Goal: Task Accomplishment & Management: Use online tool/utility

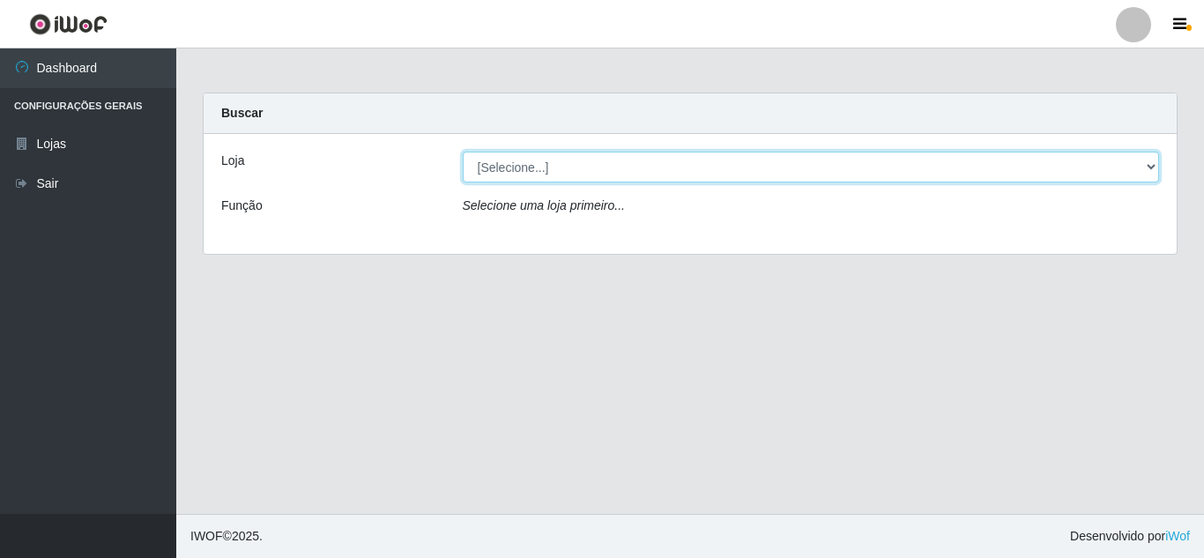
click at [1151, 167] on select "[Selecione...] Queiroz [GEOGRAPHIC_DATA] - [GEOGRAPHIC_DATA]" at bounding box center [811, 167] width 697 height 31
click at [463, 152] on select "[Selecione...] Queiroz [GEOGRAPHIC_DATA] - [GEOGRAPHIC_DATA]" at bounding box center [811, 167] width 697 height 31
click at [1153, 165] on select "[Selecione...] Queiroz [GEOGRAPHIC_DATA] - [GEOGRAPHIC_DATA]" at bounding box center [811, 167] width 697 height 31
select select "462"
click at [463, 152] on select "[Selecione...] Queiroz [GEOGRAPHIC_DATA] - [GEOGRAPHIC_DATA]" at bounding box center [811, 167] width 697 height 31
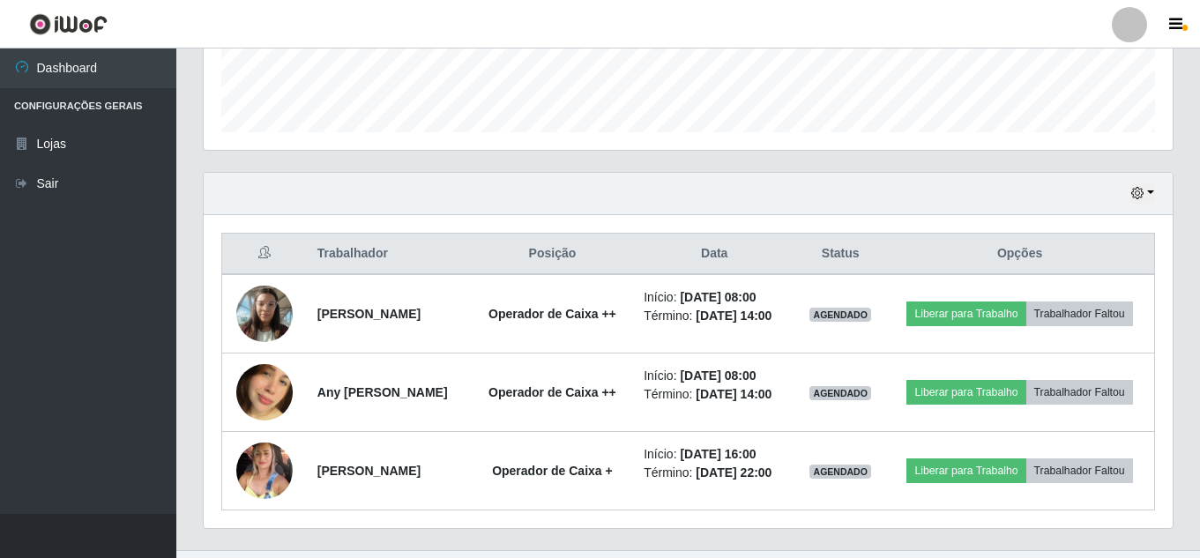
scroll to position [534, 0]
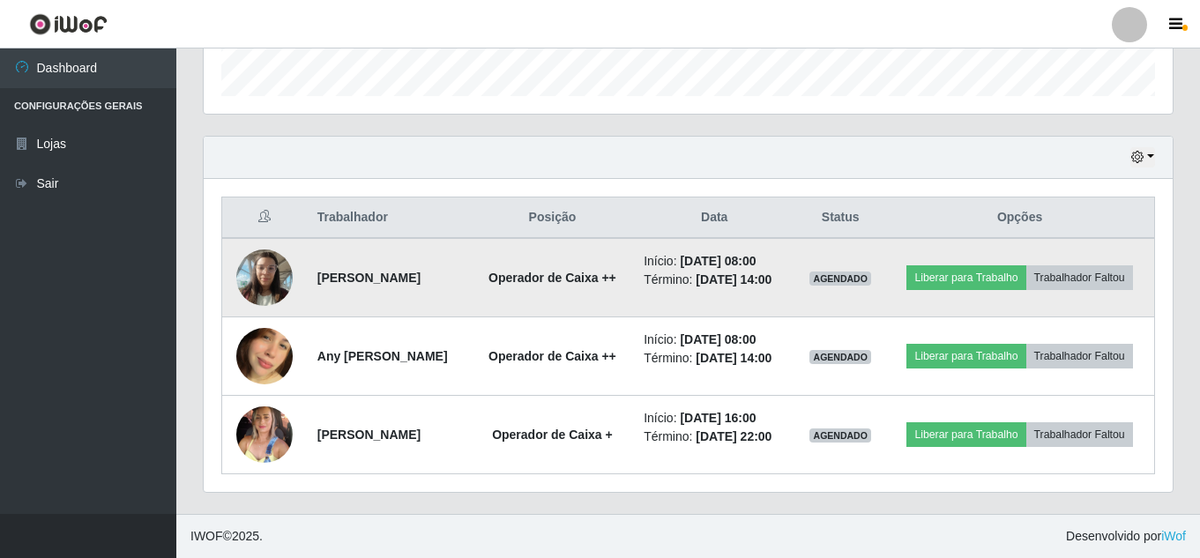
click at [250, 269] on img at bounding box center [264, 277] width 56 height 75
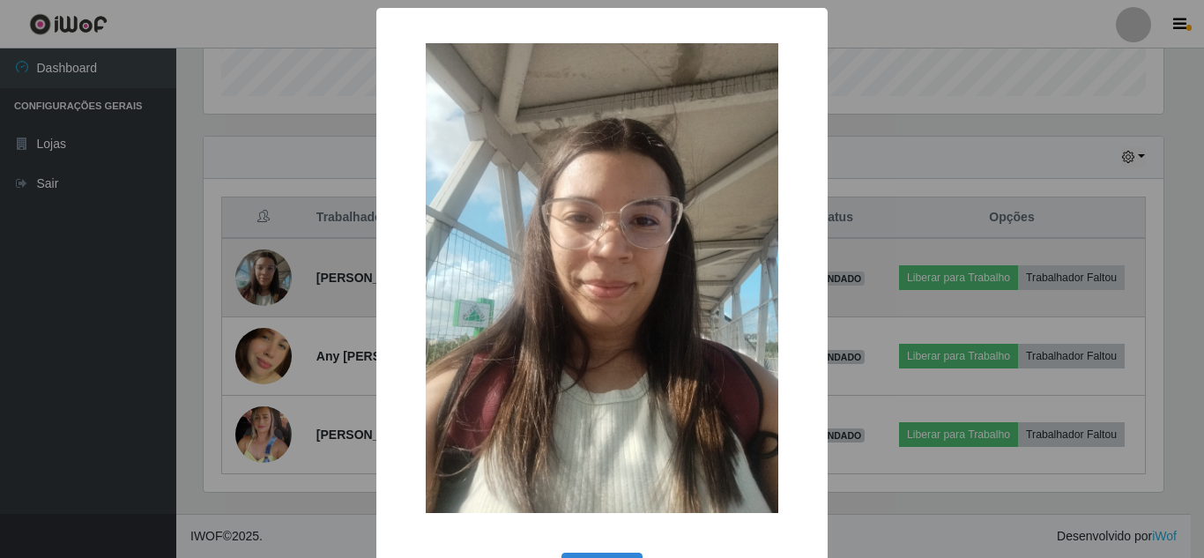
click at [250, 269] on div "× OK Cancel" at bounding box center [602, 279] width 1204 height 558
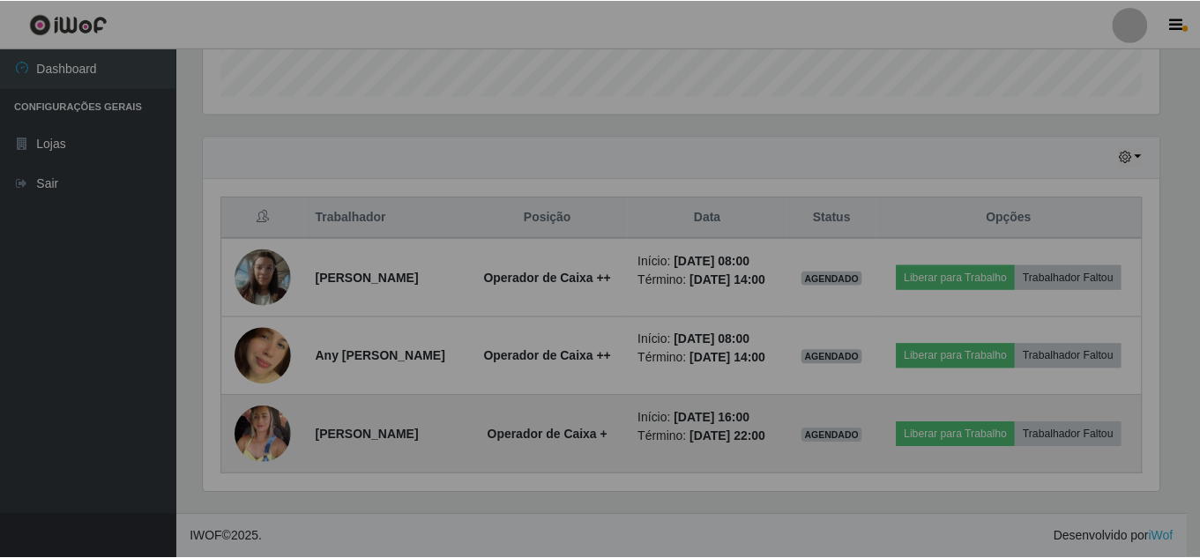
scroll to position [366, 969]
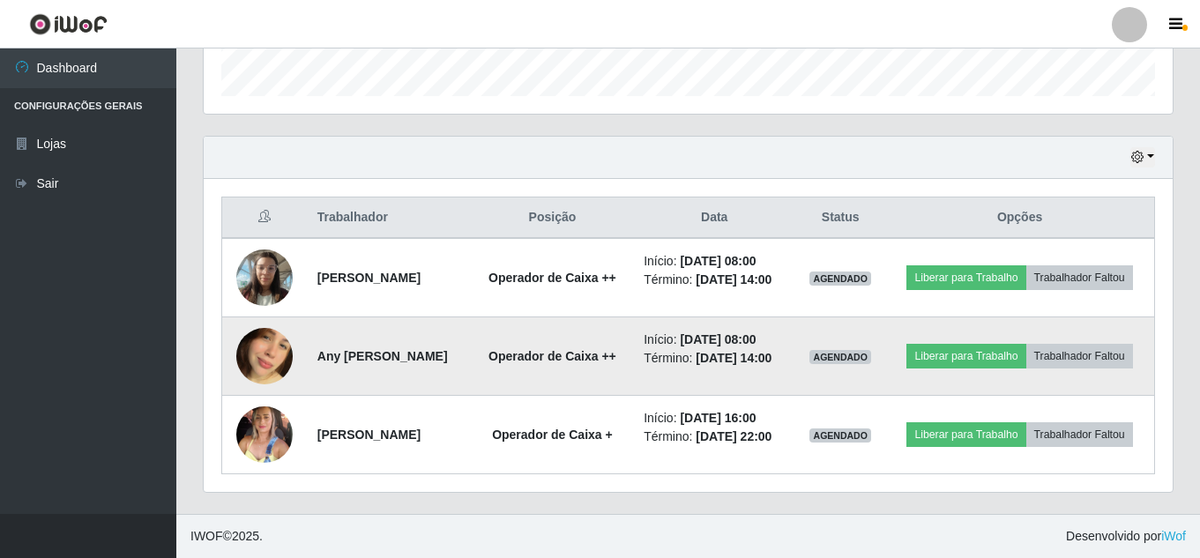
click at [271, 350] on img at bounding box center [264, 356] width 56 height 100
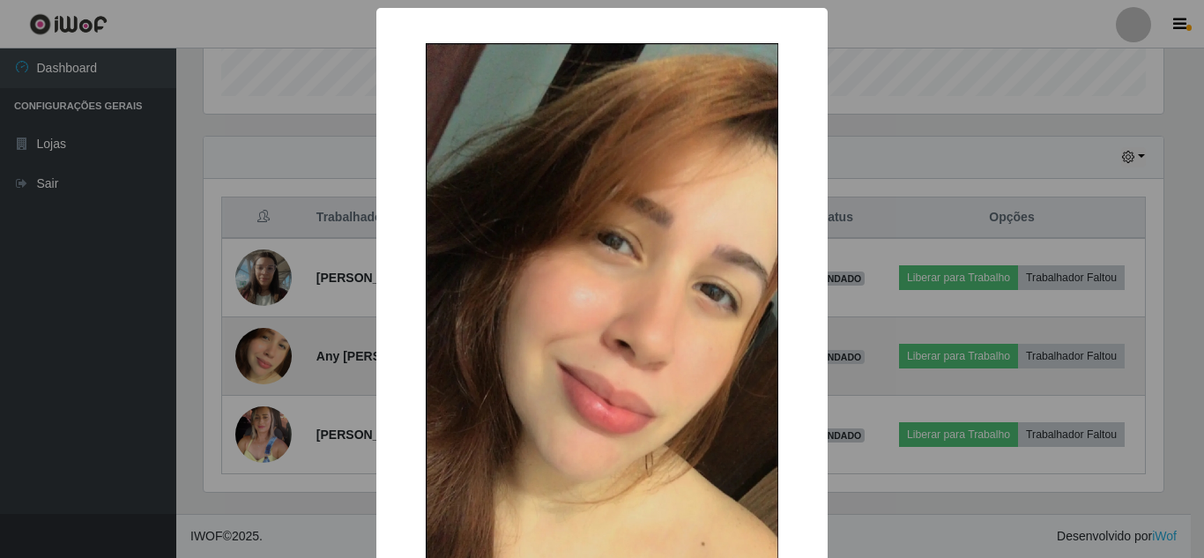
click at [271, 350] on div "× OK Cancel" at bounding box center [602, 279] width 1204 height 558
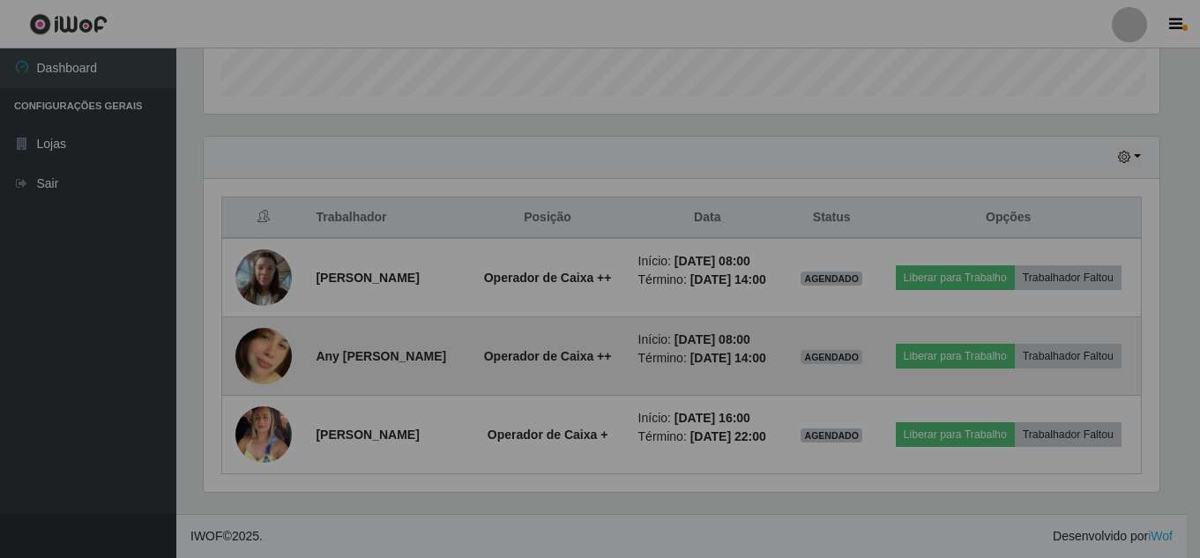
scroll to position [366, 969]
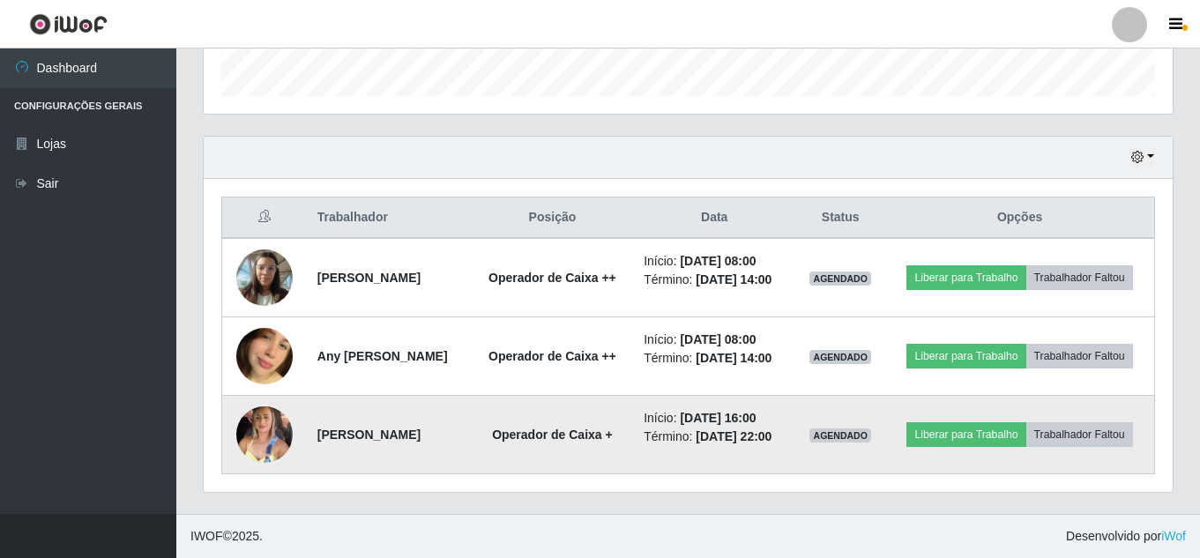
click at [272, 428] on img at bounding box center [264, 435] width 56 height 76
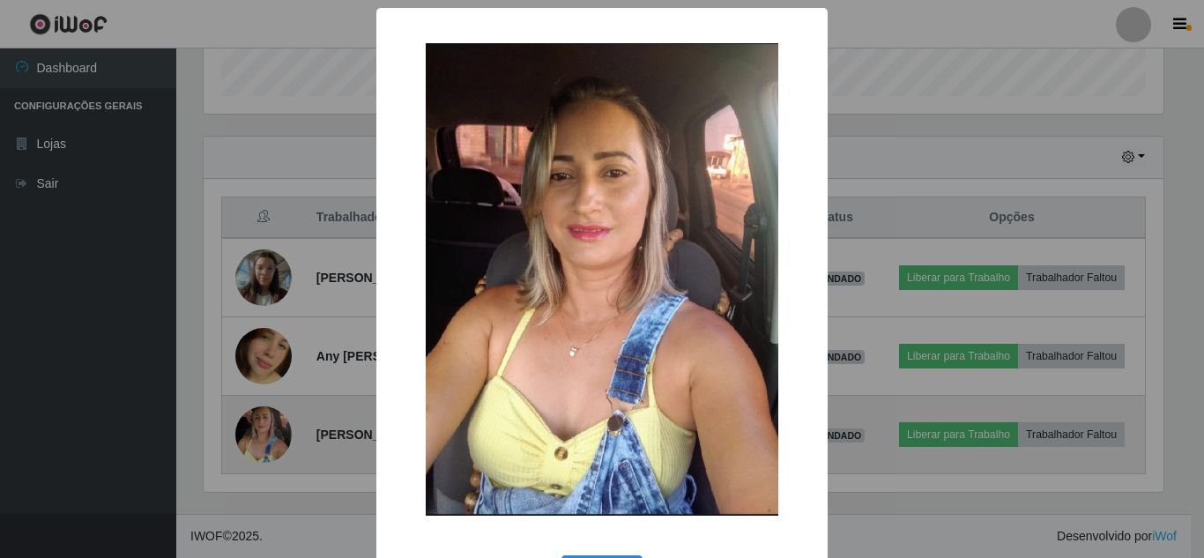
click at [272, 428] on div "× OK Cancel" at bounding box center [602, 279] width 1204 height 558
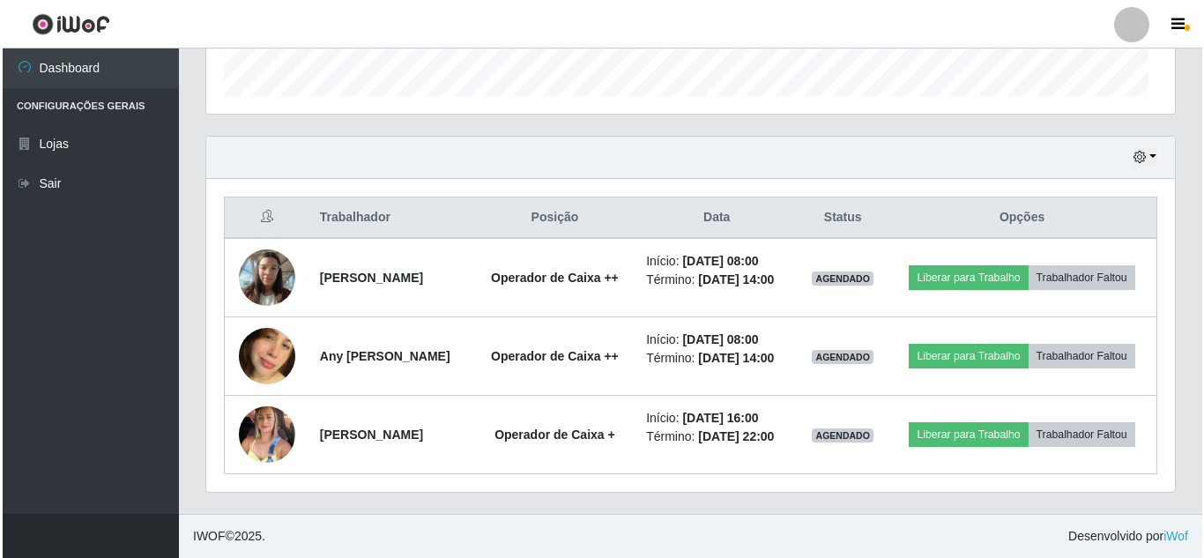
scroll to position [366, 969]
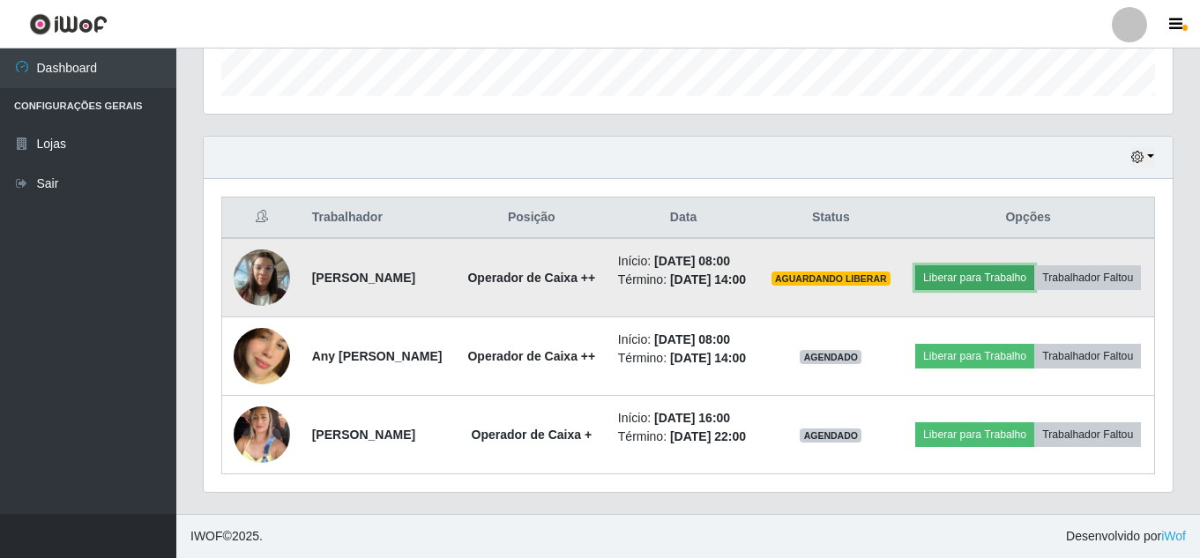
click at [1034, 270] on button "Liberar para Trabalho" at bounding box center [974, 277] width 119 height 25
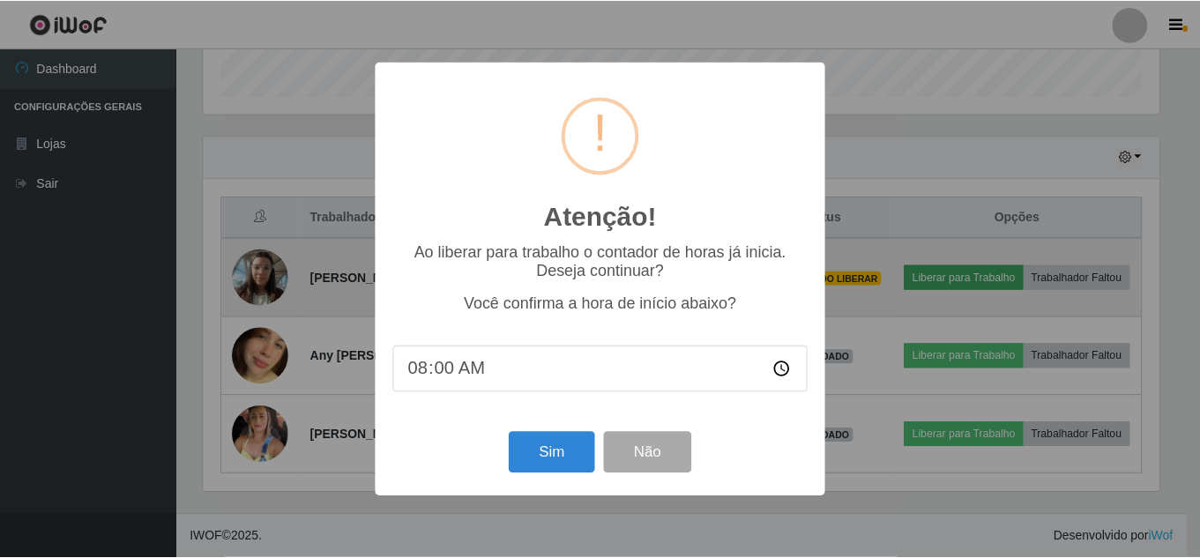
scroll to position [366, 960]
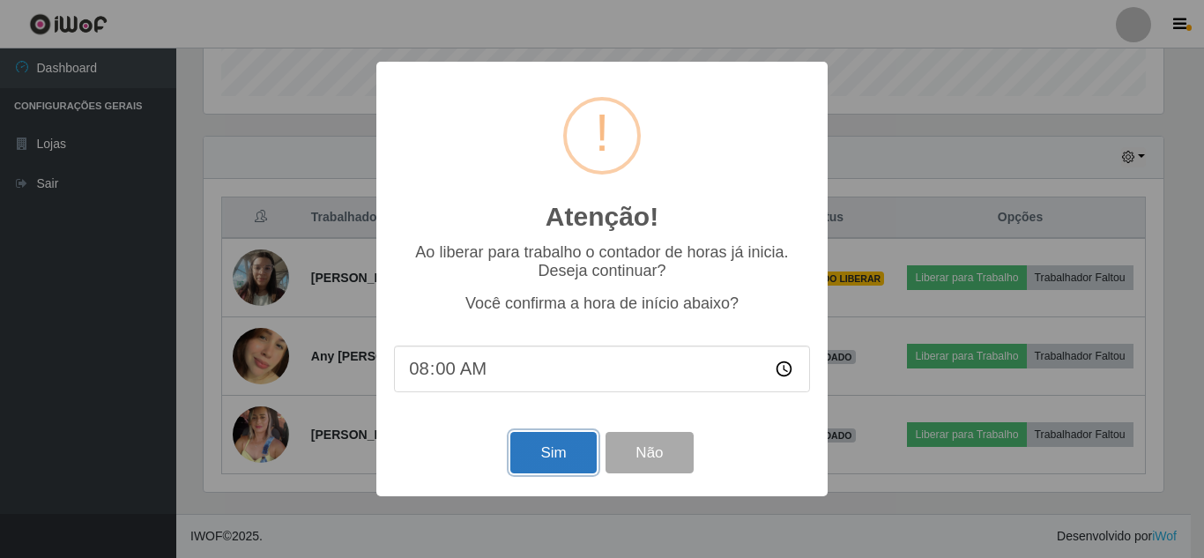
click at [542, 461] on button "Sim" at bounding box center [553, 452] width 86 height 41
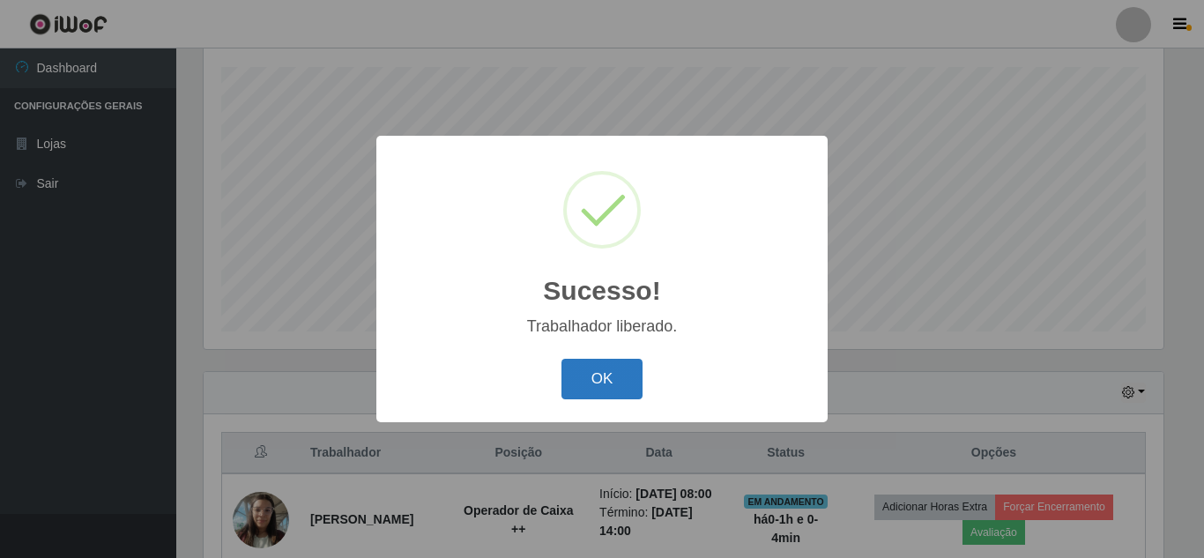
click at [628, 380] on button "OK" at bounding box center [603, 379] width 82 height 41
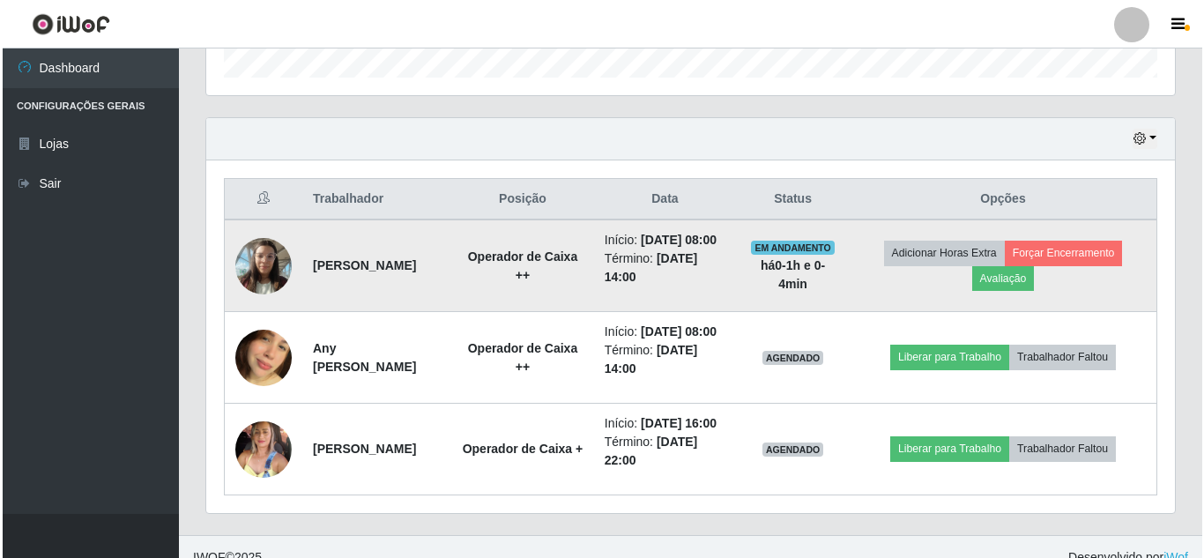
scroll to position [563, 0]
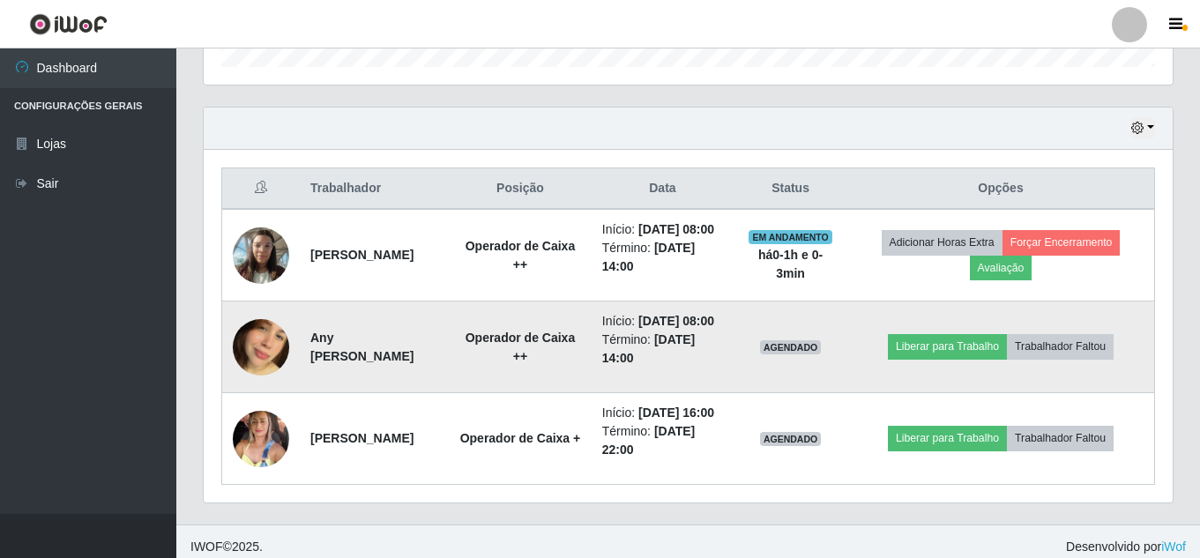
click at [249, 365] on img at bounding box center [261, 347] width 56 height 100
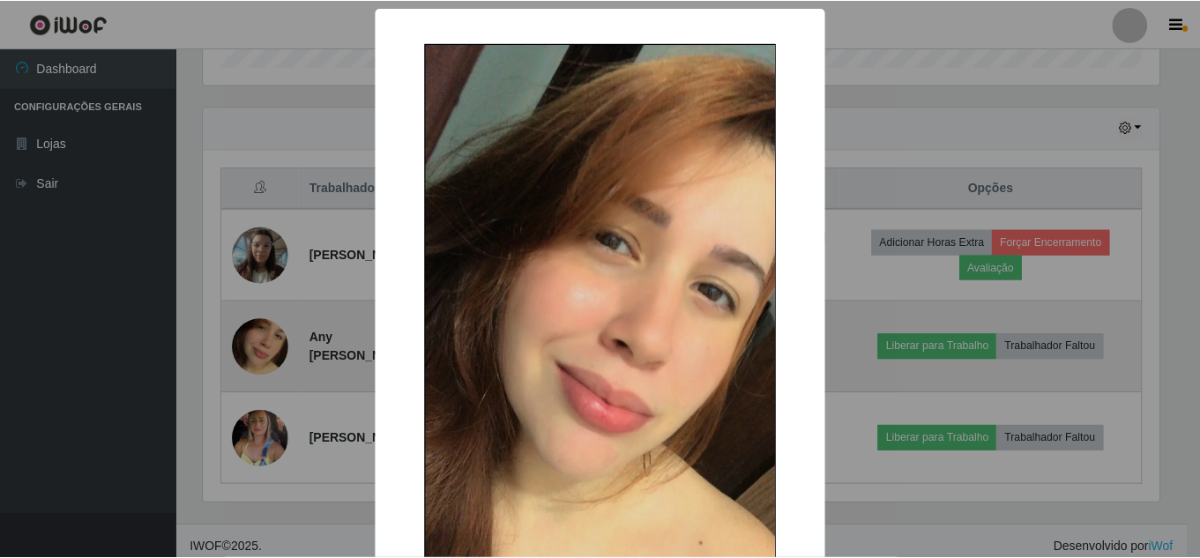
scroll to position [366, 960]
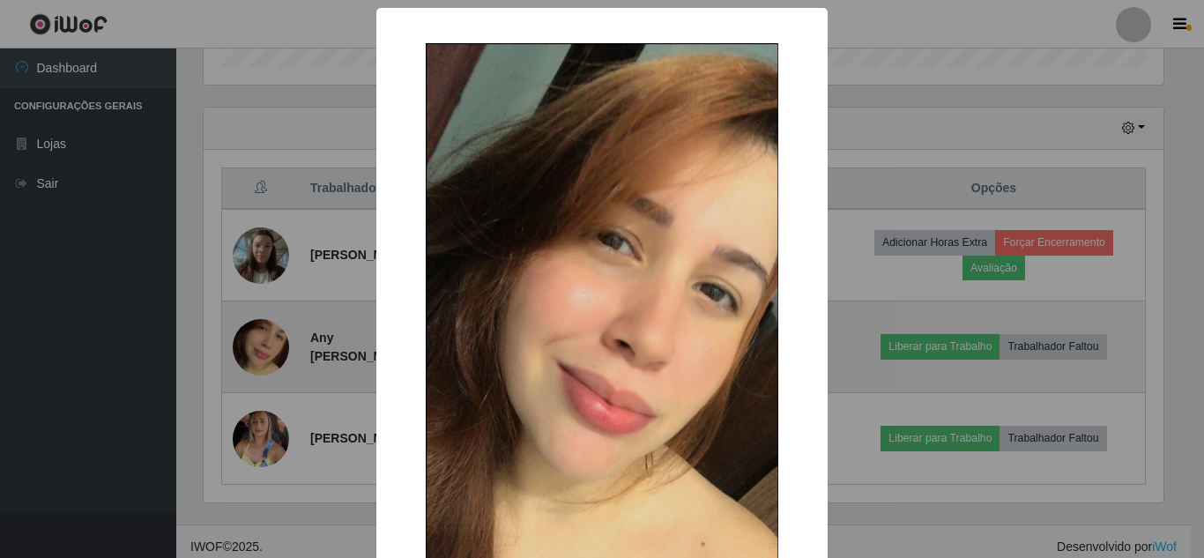
click at [249, 365] on div "× OK Cancel" at bounding box center [602, 279] width 1204 height 558
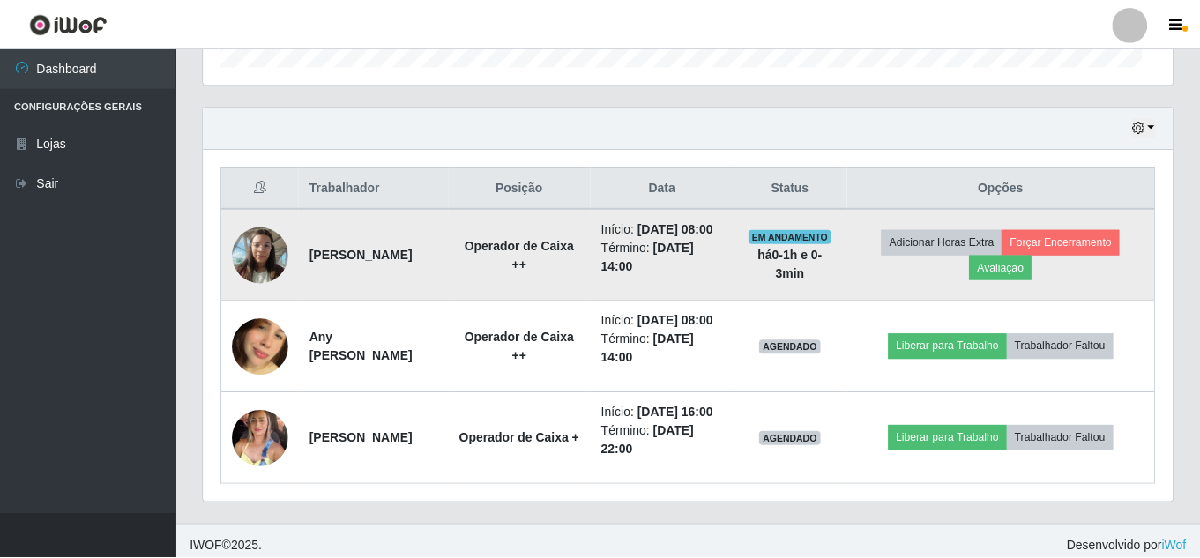
scroll to position [366, 969]
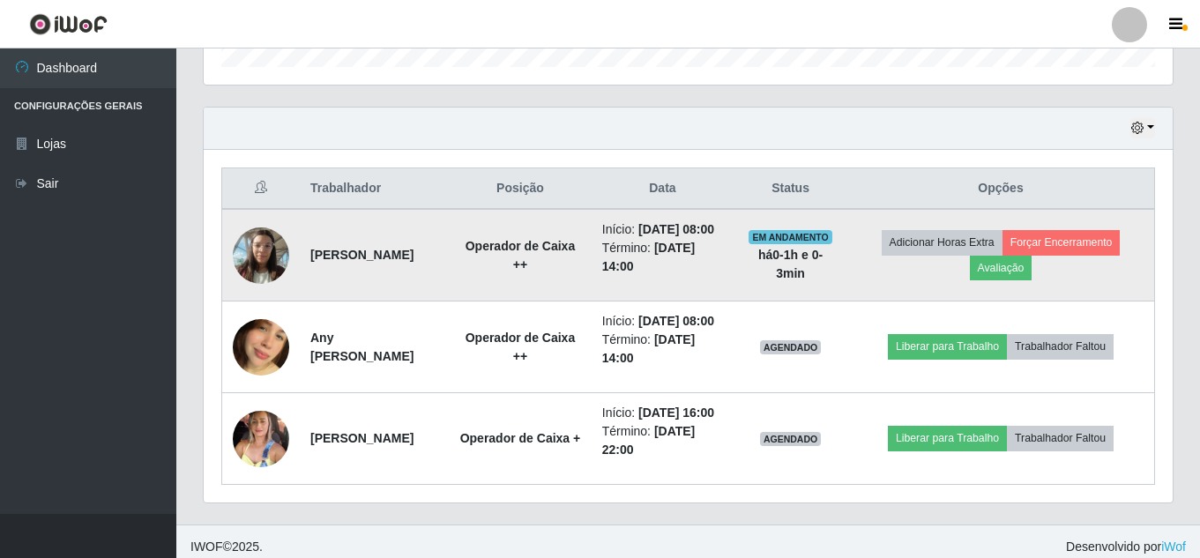
click at [255, 244] on img at bounding box center [261, 255] width 56 height 75
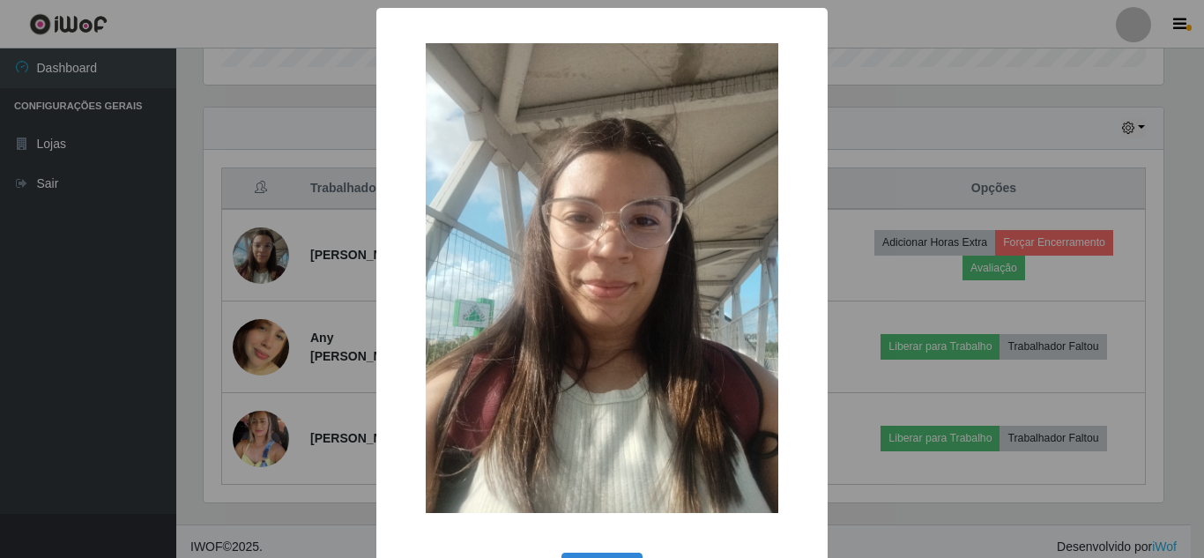
click at [294, 353] on div "× OK Cancel" at bounding box center [602, 279] width 1204 height 558
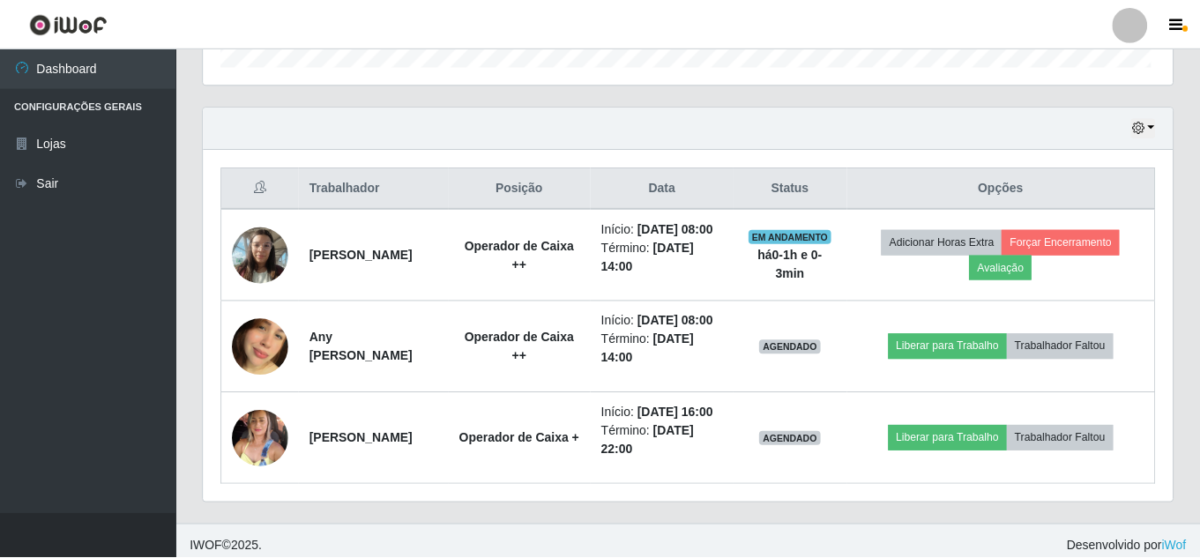
scroll to position [366, 969]
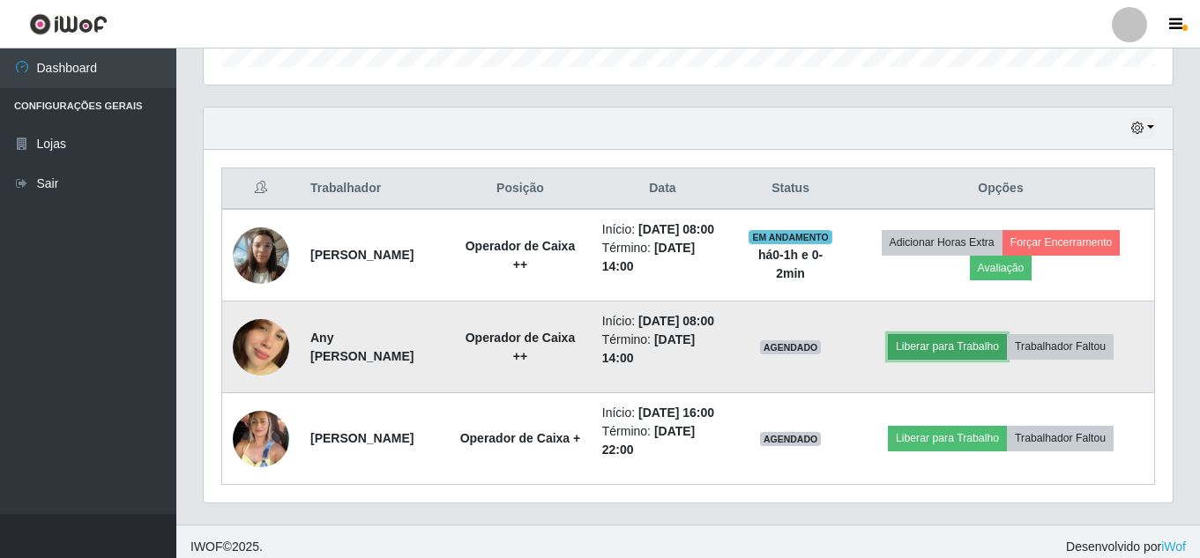
click at [978, 359] on button "Liberar para Trabalho" at bounding box center [947, 346] width 119 height 25
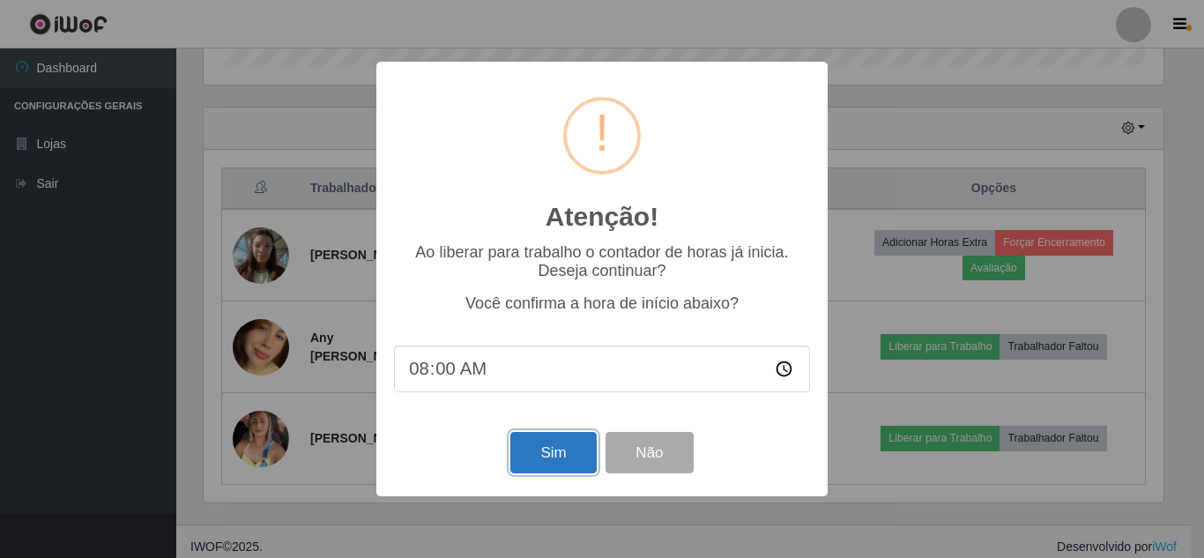
click at [539, 447] on button "Sim" at bounding box center [553, 452] width 86 height 41
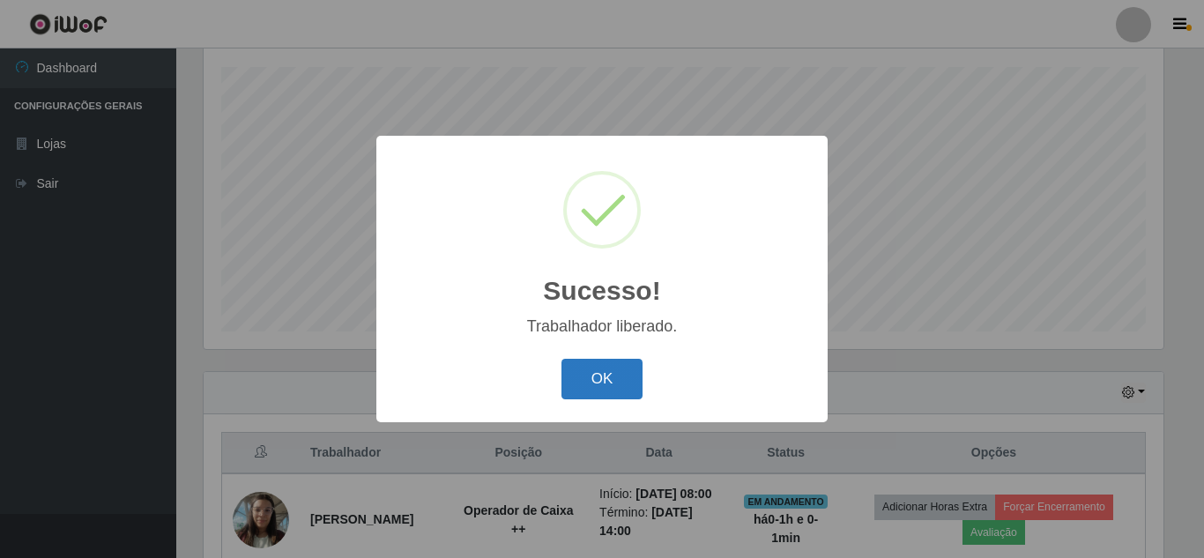
click at [611, 372] on button "OK" at bounding box center [603, 379] width 82 height 41
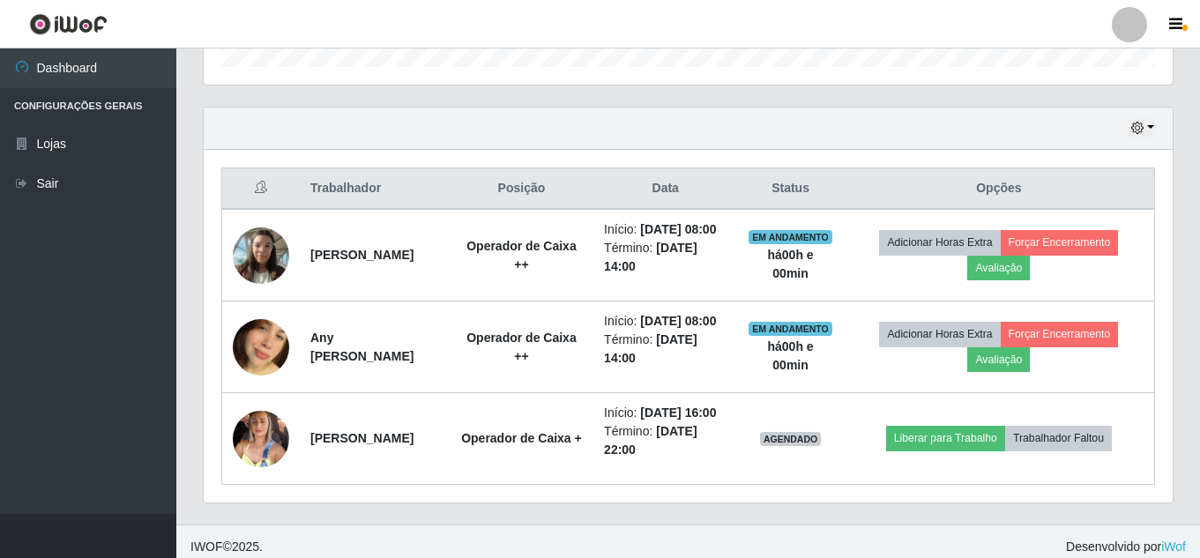
scroll to position [629, 0]
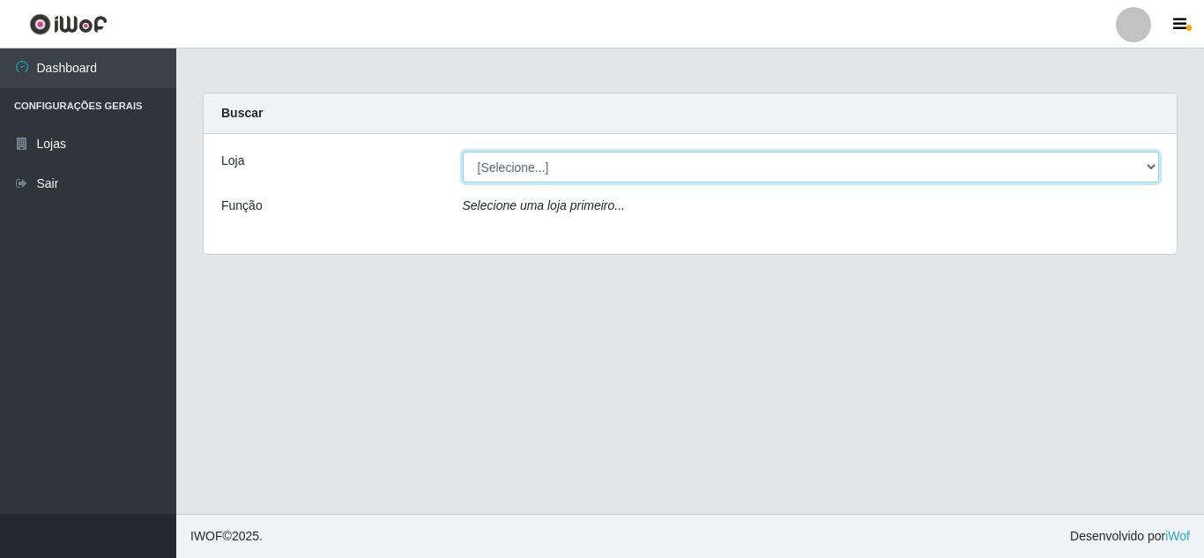
click at [1151, 160] on select "[Selecione...] Queiroz [GEOGRAPHIC_DATA] - [GEOGRAPHIC_DATA]" at bounding box center [811, 167] width 697 height 31
select select "462"
click at [463, 152] on select "[Selecione...] Queiroz [GEOGRAPHIC_DATA] - [GEOGRAPHIC_DATA]" at bounding box center [811, 167] width 697 height 31
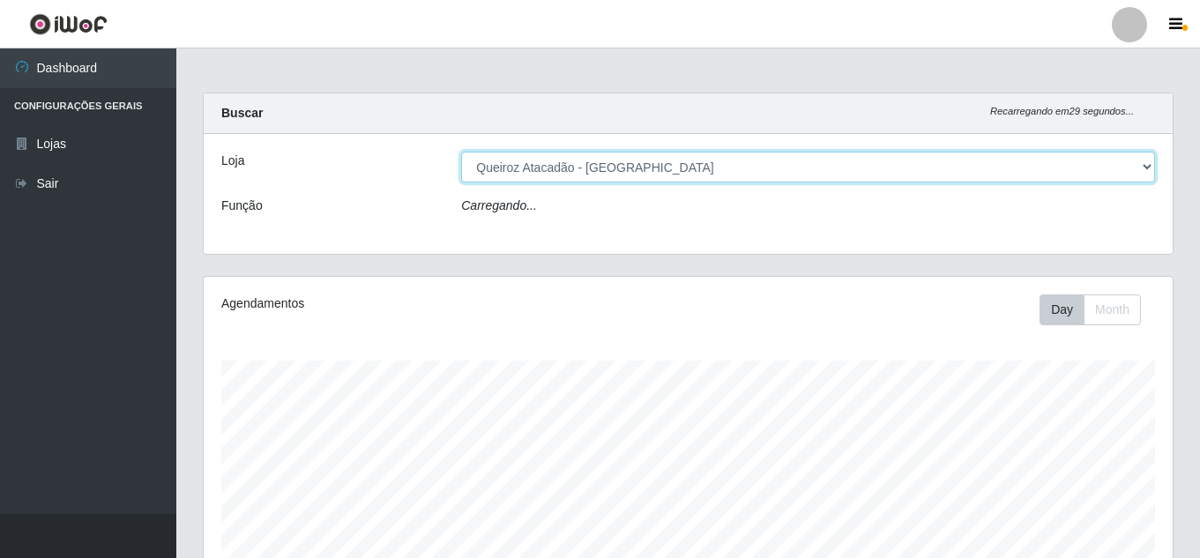
scroll to position [366, 969]
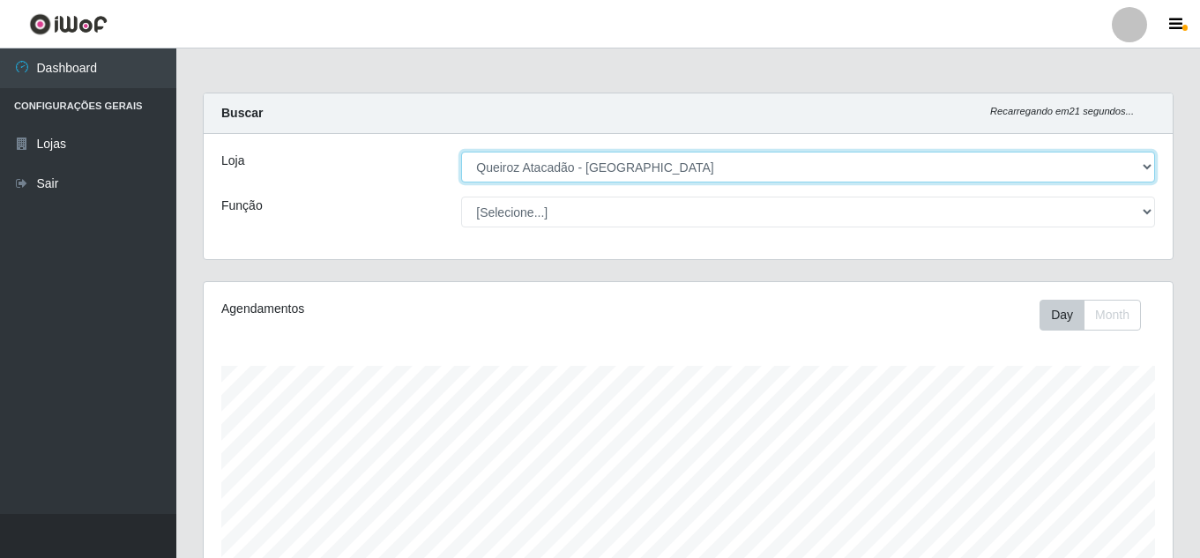
click at [461, 152] on select "[Selecione...] Queiroz [GEOGRAPHIC_DATA] - [GEOGRAPHIC_DATA]" at bounding box center [808, 167] width 694 height 31
